Goal: Answer question/provide support: Share knowledge or assist other users

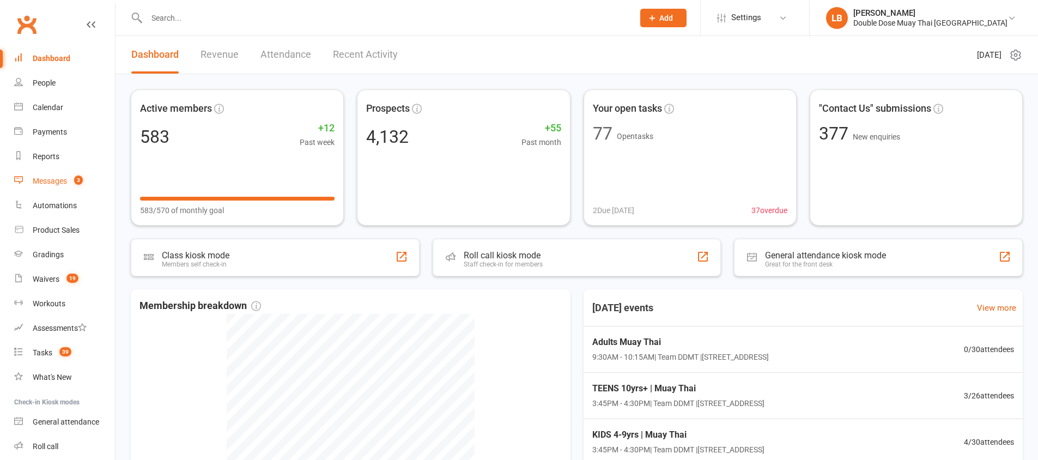
click at [74, 174] on link "Messages 3" at bounding box center [64, 181] width 101 height 25
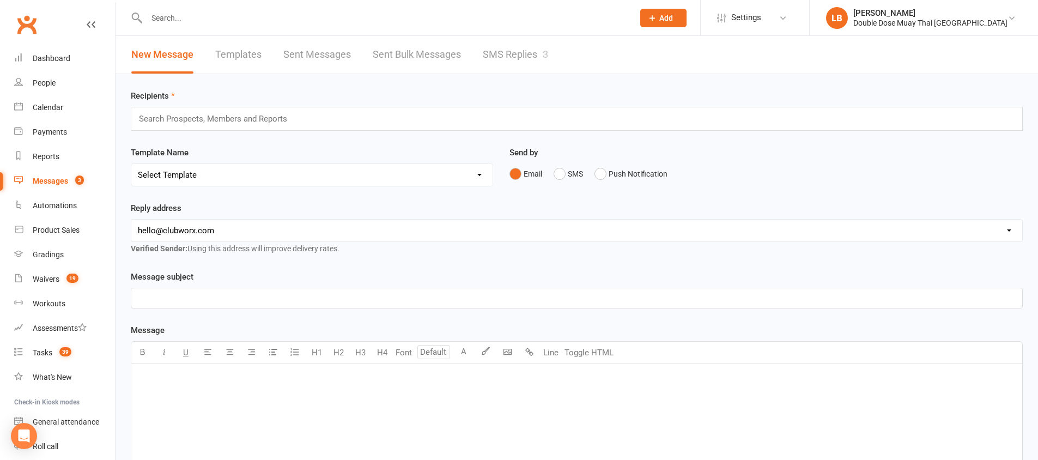
click at [527, 56] on link "SMS Replies 3" at bounding box center [515, 55] width 65 height 38
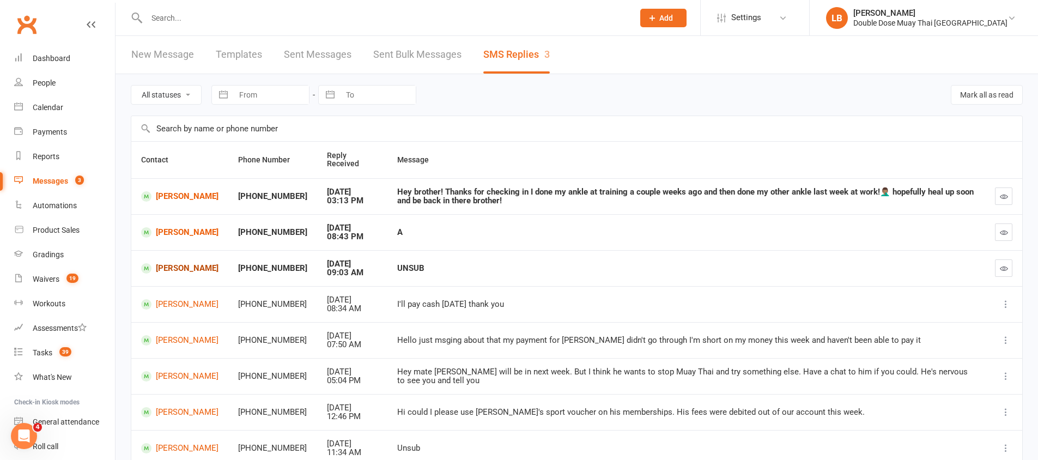
click at [176, 268] on link "[PERSON_NAME]" at bounding box center [179, 268] width 77 height 10
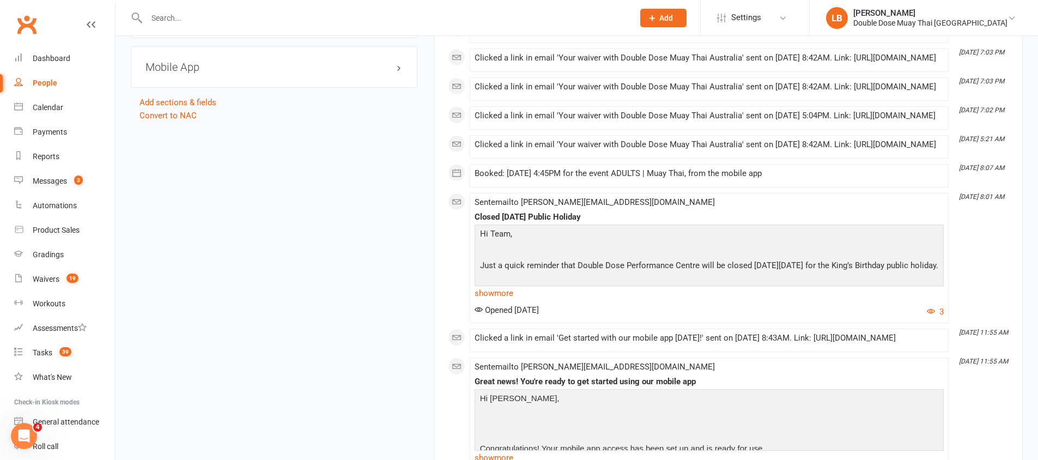
scroll to position [1212, 0]
drag, startPoint x: 621, startPoint y: 156, endPoint x: 750, endPoint y: 152, distance: 128.7
click at [752, 118] on div "Clicked a link in email 'Your waiver with Double Dose Muay Thai Australia' sent…" at bounding box center [709, 113] width 469 height 9
click at [743, 118] on div "Clicked a link in email 'Your waiver with Double Dose Muay Thai Australia' sent…" at bounding box center [709, 113] width 469 height 9
drag, startPoint x: 542, startPoint y: 234, endPoint x: 624, endPoint y: 243, distance: 82.8
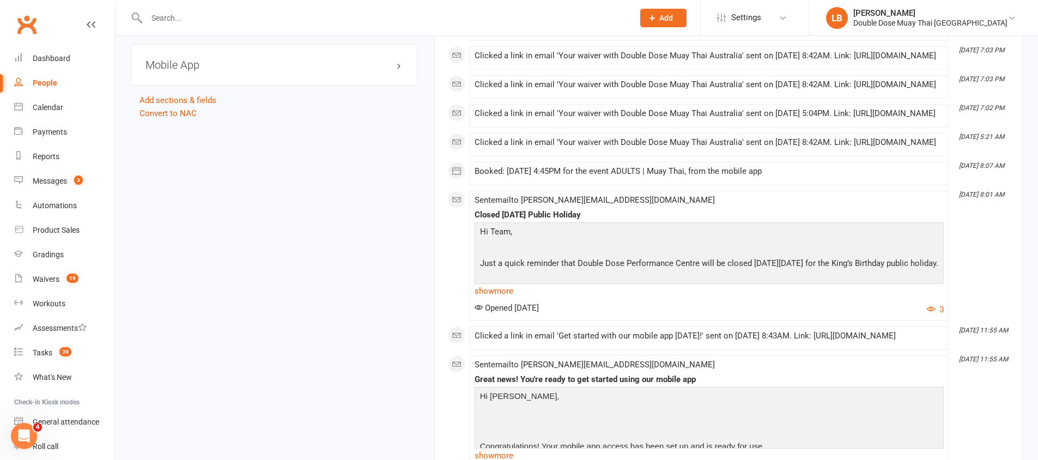
click at [624, 185] on li "[DATE] 8:07 AM Booked: [DATE] 4:45PM for the event ADULTS | Muay Thai, from the…" at bounding box center [709, 173] width 479 height 23
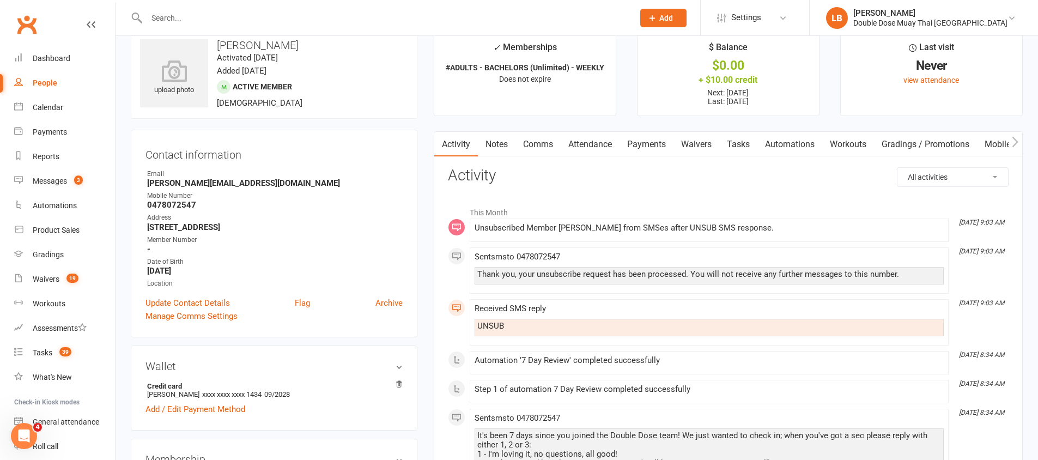
scroll to position [0, 0]
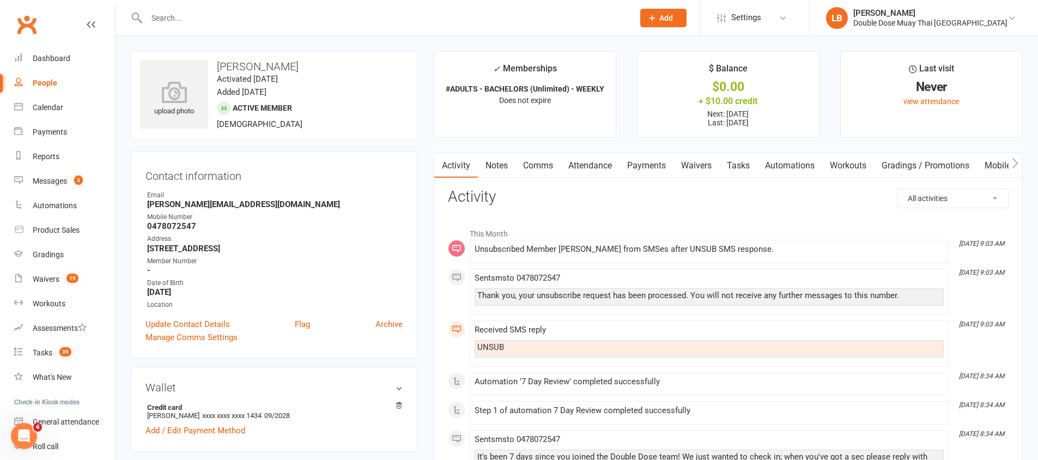
click at [501, 166] on link "Notes" at bounding box center [497, 165] width 38 height 25
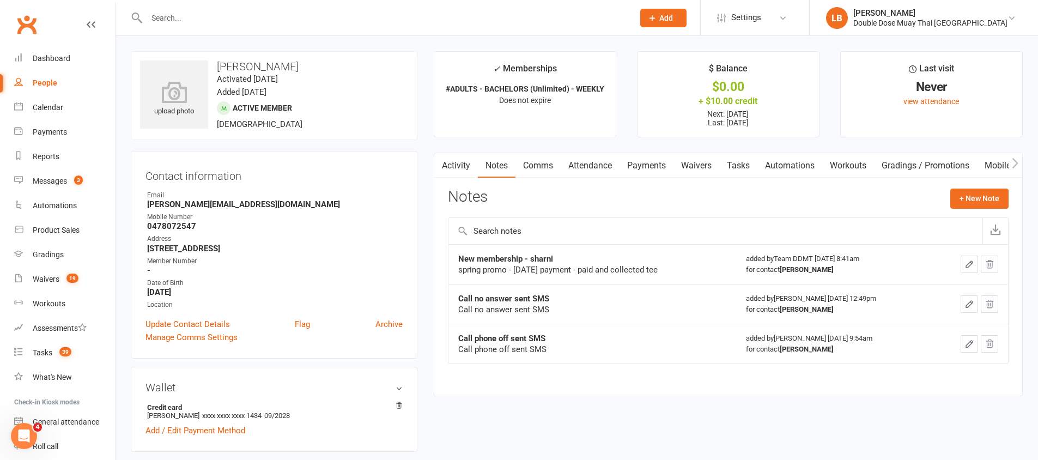
click at [473, 269] on div "spring promo - [DATE] payment - paid and collected tee" at bounding box center [592, 269] width 268 height 11
drag, startPoint x: 473, startPoint y: 269, endPoint x: 586, endPoint y: 279, distance: 113.3
click at [572, 277] on td "New membership - sharni spring promo - [DATE] payment - paid and collected tee" at bounding box center [593, 264] width 288 height 40
click at [586, 279] on td "New membership - sharni spring promo - [DATE] payment - paid and collected tee" at bounding box center [593, 264] width 288 height 40
drag, startPoint x: 628, startPoint y: 276, endPoint x: 646, endPoint y: 273, distance: 17.7
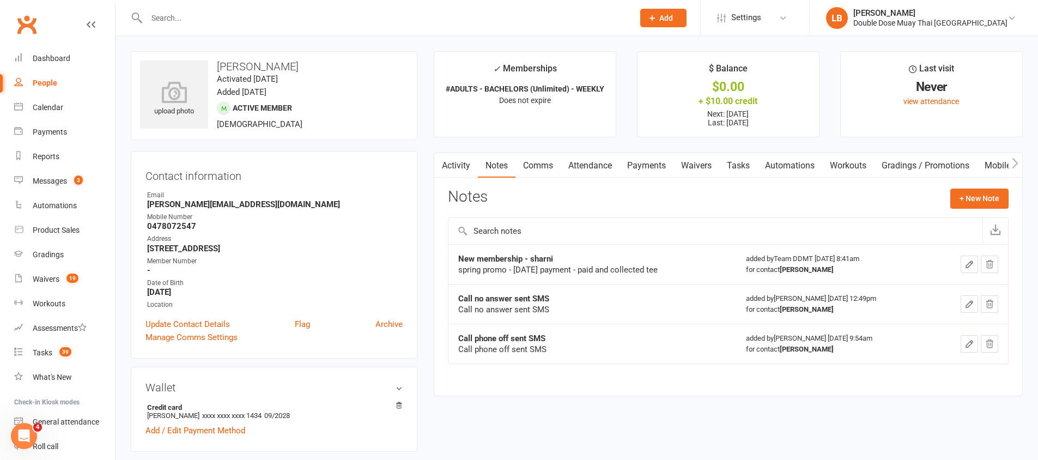
click at [631, 274] on td "New membership - sharni spring promo - [DATE] payment - paid and collected tee" at bounding box center [593, 264] width 288 height 40
click at [67, 278] on span "19" at bounding box center [73, 278] width 12 height 9
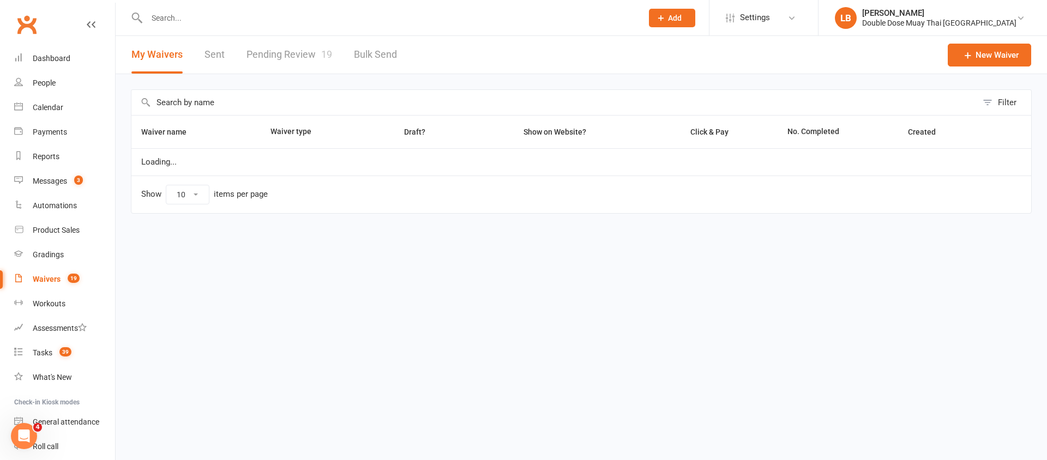
select select "100"
click at [297, 50] on link "Pending Review 19" at bounding box center [289, 55] width 86 height 38
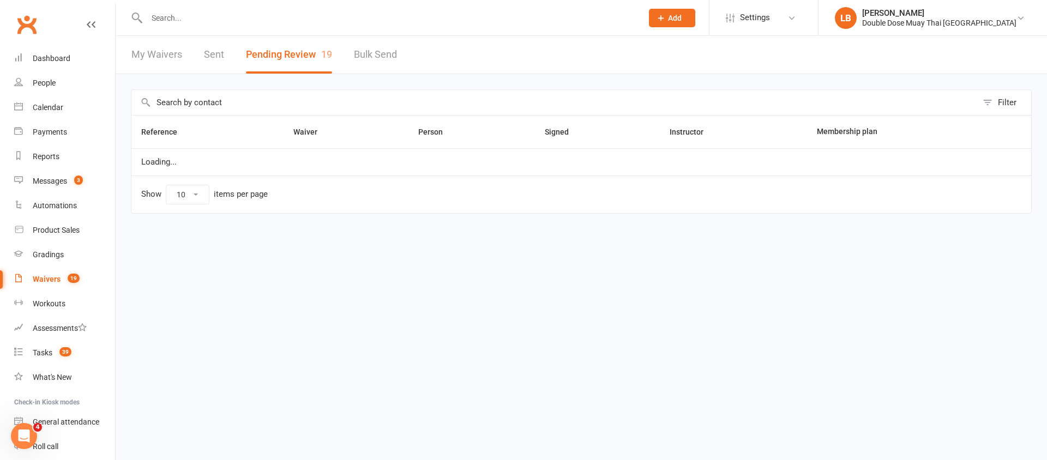
select select "100"
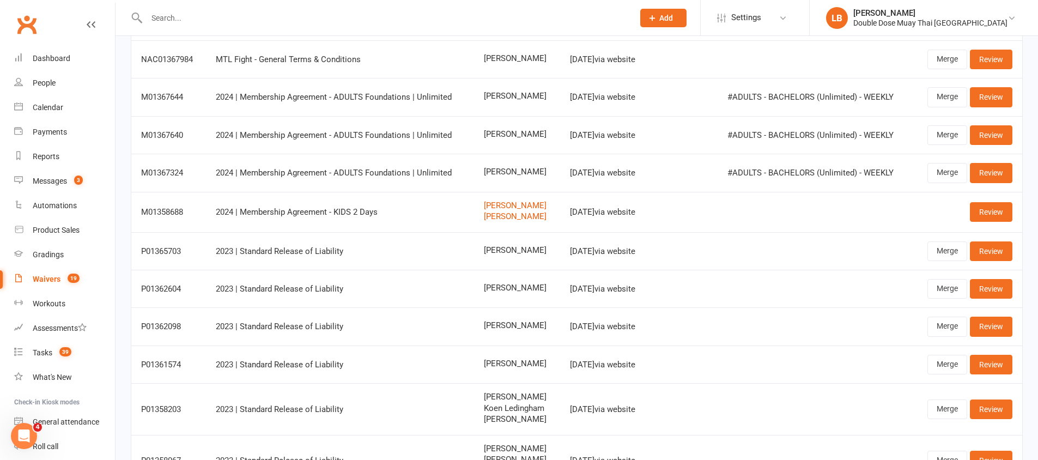
scroll to position [100, 0]
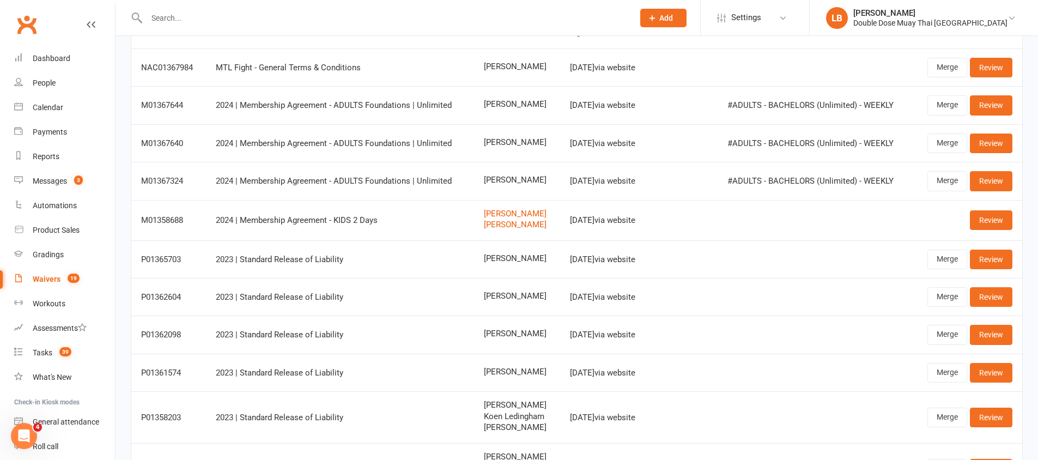
drag, startPoint x: 527, startPoint y: 141, endPoint x: 491, endPoint y: 143, distance: 36.6
click at [491, 143] on span "[PERSON_NAME]" at bounding box center [517, 142] width 67 height 9
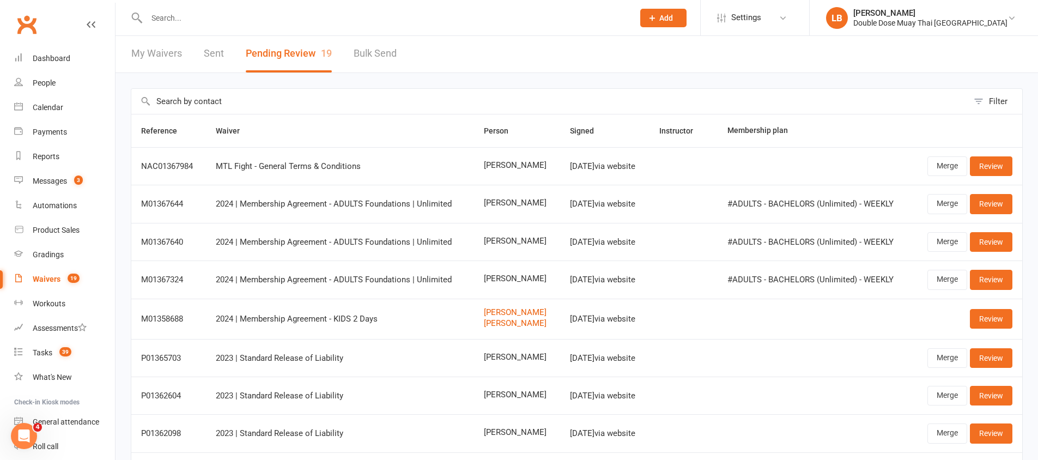
scroll to position [0, 0]
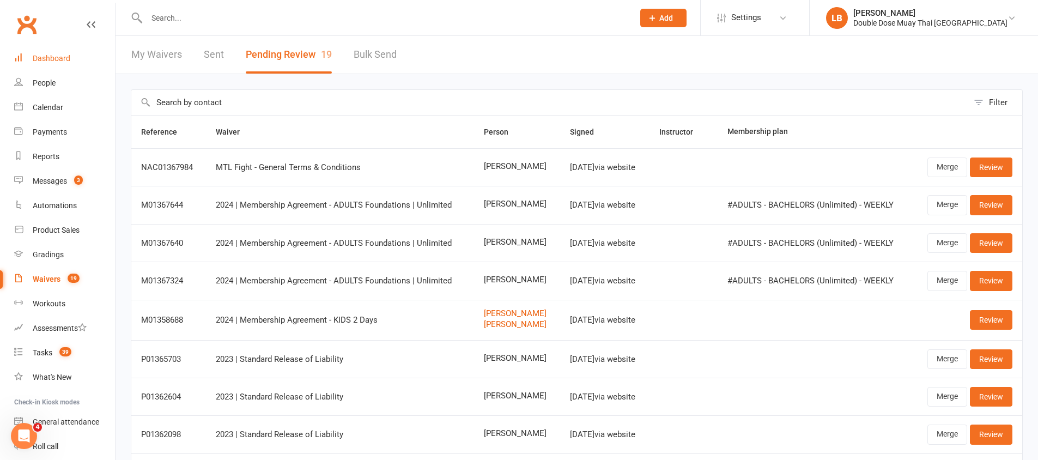
click at [56, 57] on div "Dashboard" at bounding box center [52, 58] width 38 height 9
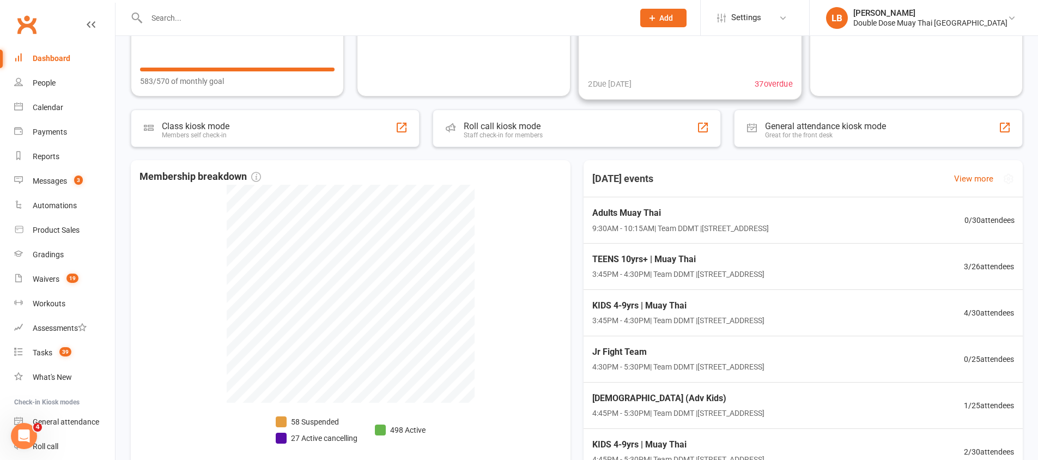
scroll to position [200, 0]
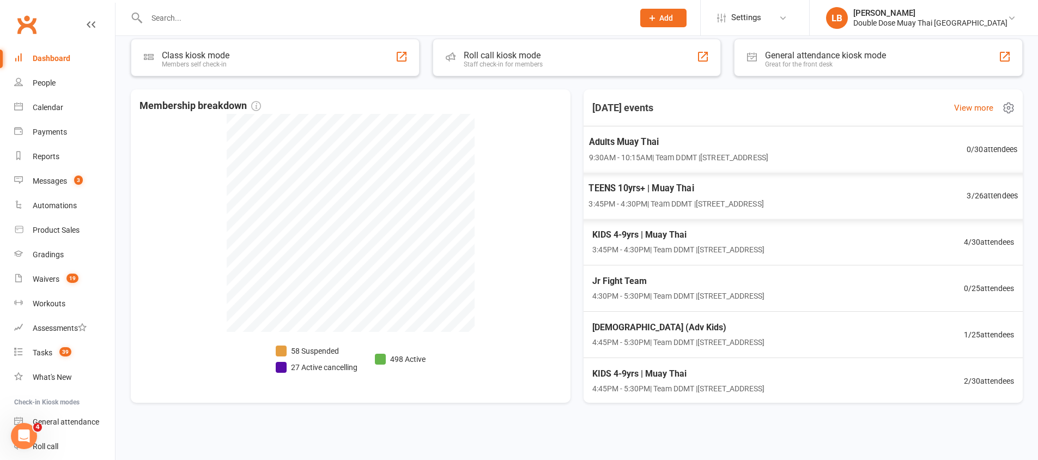
click at [767, 152] on span "9:30AM - 10:15AM | Team DDMT | [STREET_ADDRESS]" at bounding box center [678, 157] width 179 height 13
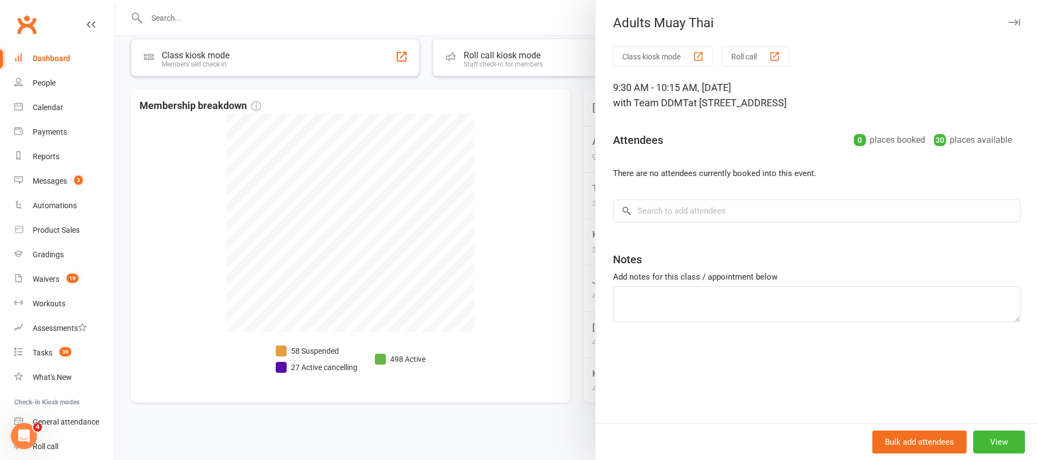
click at [521, 196] on div at bounding box center [577, 230] width 923 height 460
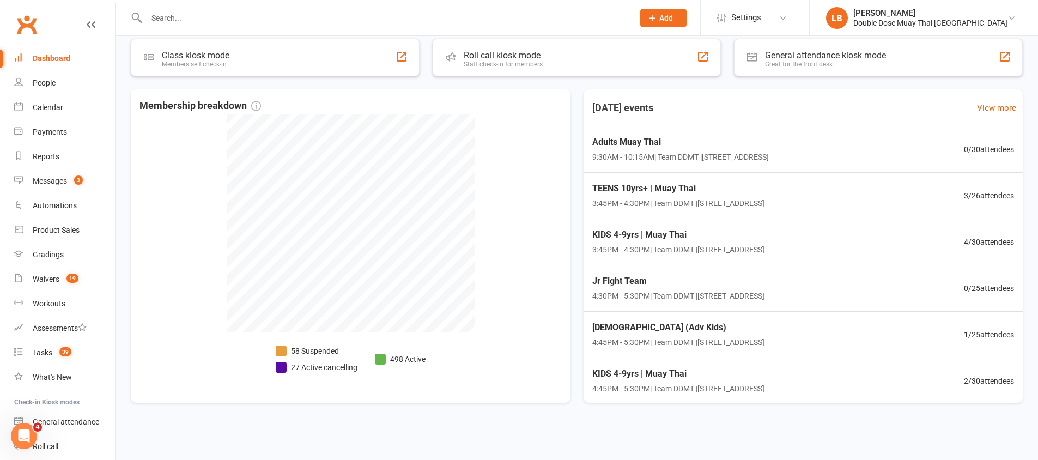
click at [208, 18] on input "text" at bounding box center [384, 17] width 483 height 15
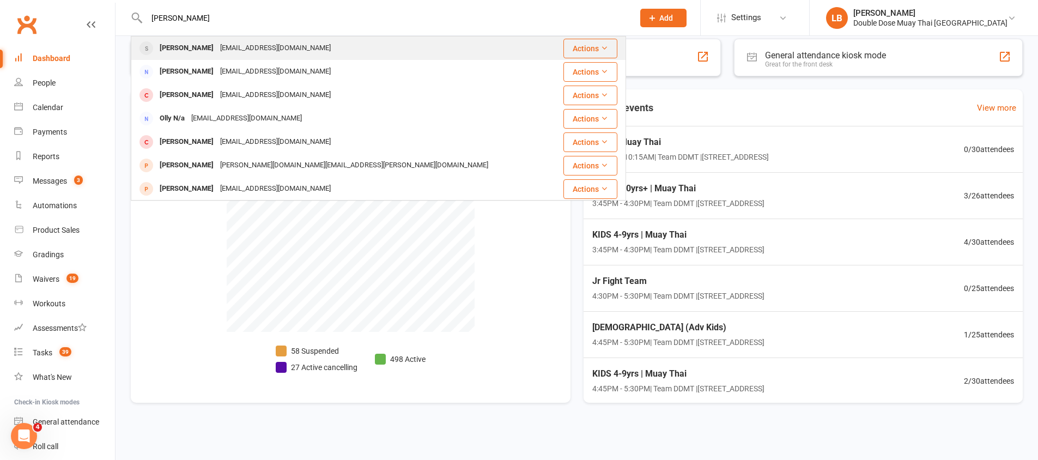
type input "[PERSON_NAME]"
click at [233, 43] on div "[EMAIL_ADDRESS][DOMAIN_NAME]" at bounding box center [275, 48] width 117 height 16
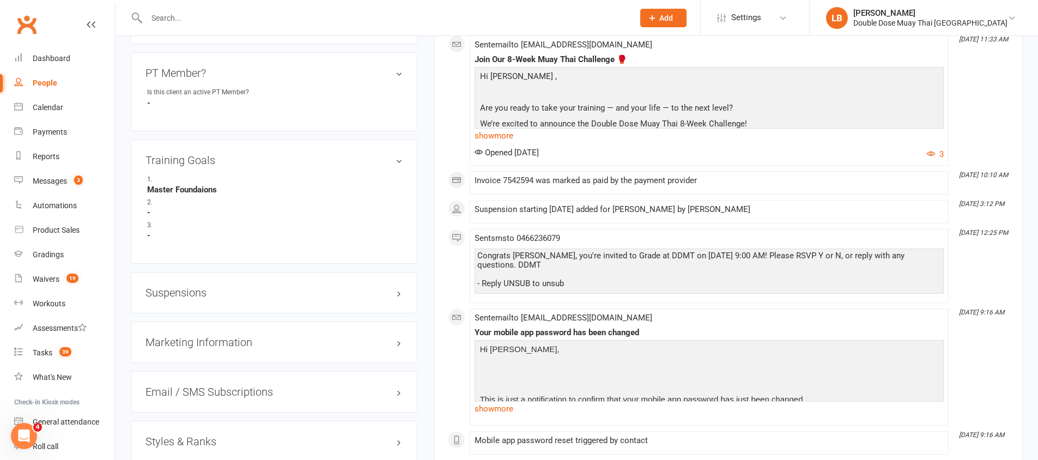
scroll to position [651, 0]
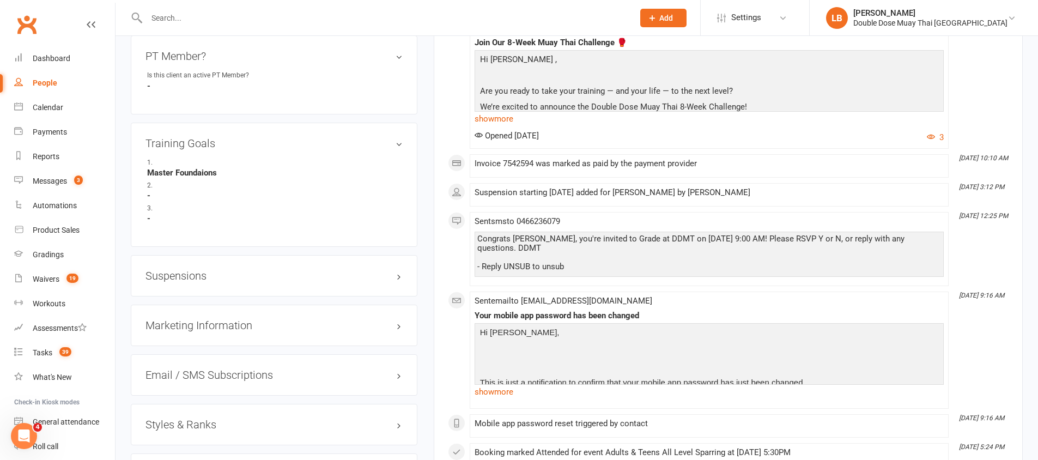
click at [195, 274] on h3 "Suspensions" at bounding box center [274, 276] width 257 height 12
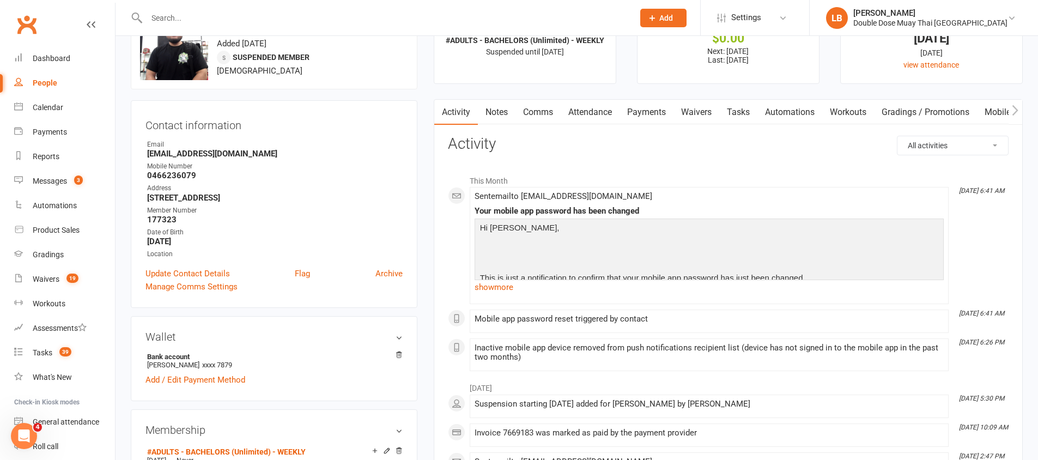
scroll to position [0, 0]
